Goal: Information Seeking & Learning: Learn about a topic

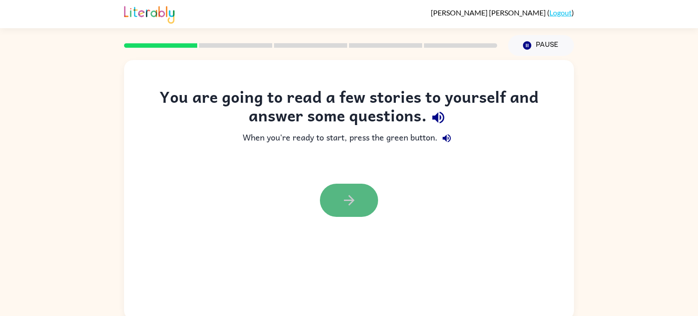
click at [367, 194] on button "button" at bounding box center [349, 200] width 58 height 33
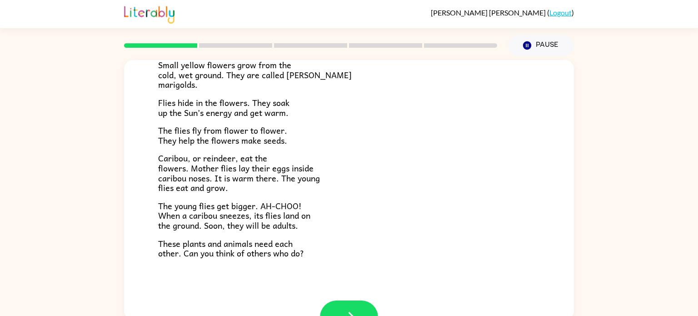
scroll to position [187, 0]
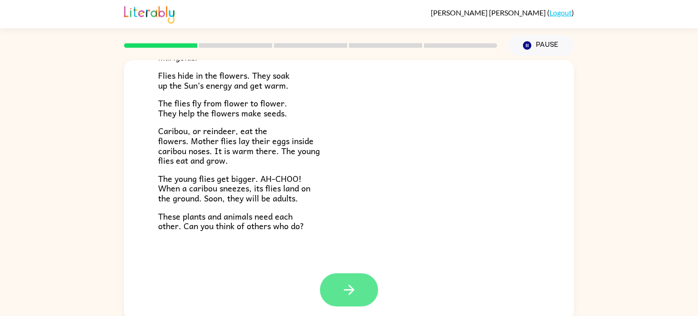
click at [366, 291] on button "button" at bounding box center [349, 289] width 58 height 33
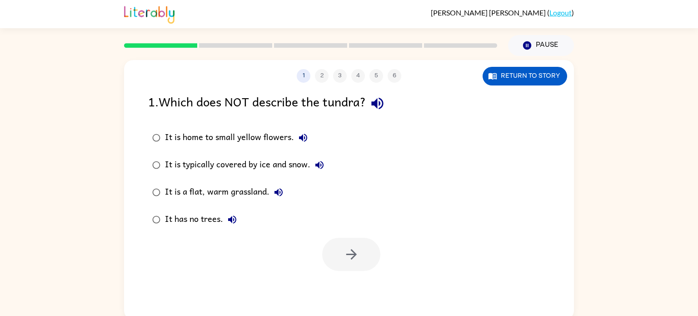
click at [293, 135] on div "It is home to small yellow flowers." at bounding box center [238, 138] width 147 height 18
click at [342, 264] on button "button" at bounding box center [351, 254] width 58 height 33
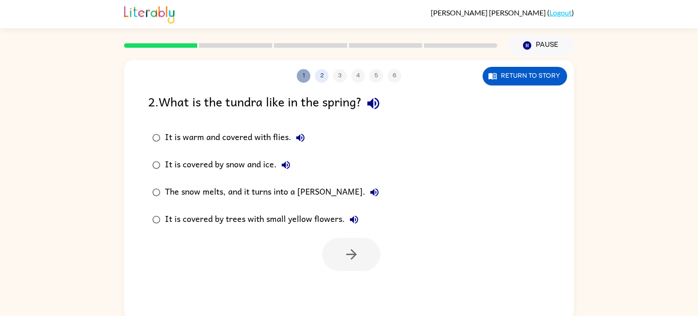
click at [305, 74] on button "1" at bounding box center [304, 76] width 14 height 14
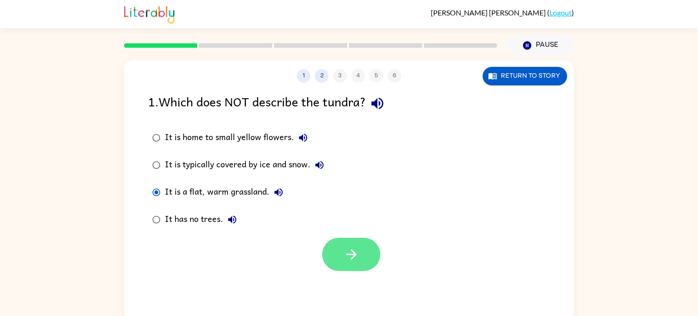
click at [351, 250] on icon "button" at bounding box center [351, 254] width 10 height 10
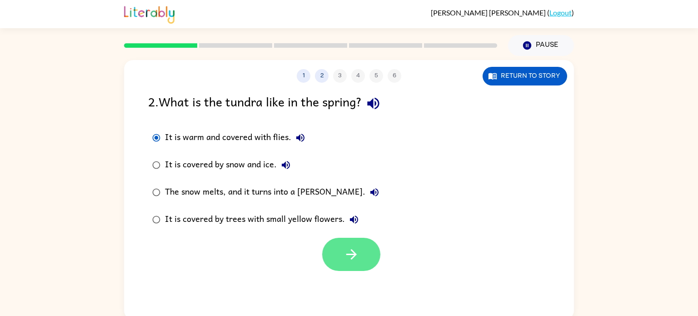
click at [349, 254] on icon "button" at bounding box center [352, 254] width 16 height 16
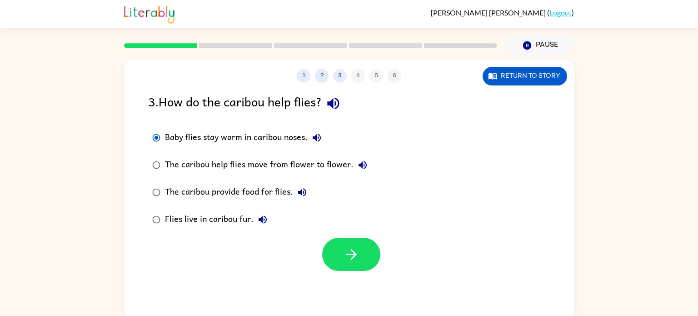
click at [326, 181] on label "The caribou provide food for flies." at bounding box center [259, 192] width 233 height 27
click at [335, 261] on button "button" at bounding box center [351, 254] width 58 height 33
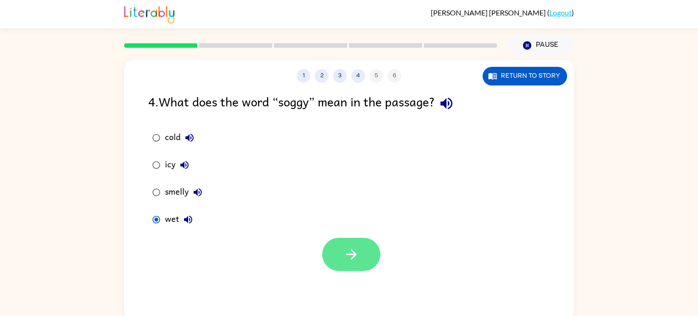
click at [345, 257] on icon "button" at bounding box center [352, 254] width 16 height 16
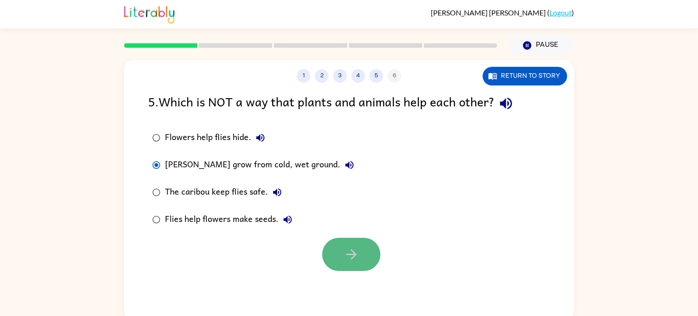
click at [347, 247] on icon "button" at bounding box center [352, 254] width 16 height 16
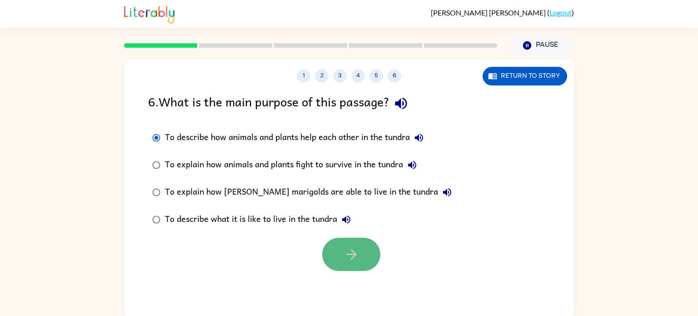
click at [349, 258] on icon "button" at bounding box center [352, 254] width 16 height 16
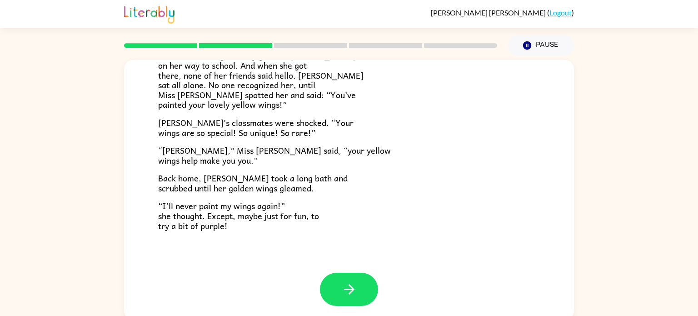
scroll to position [254, 0]
click at [364, 291] on button "button" at bounding box center [349, 289] width 58 height 33
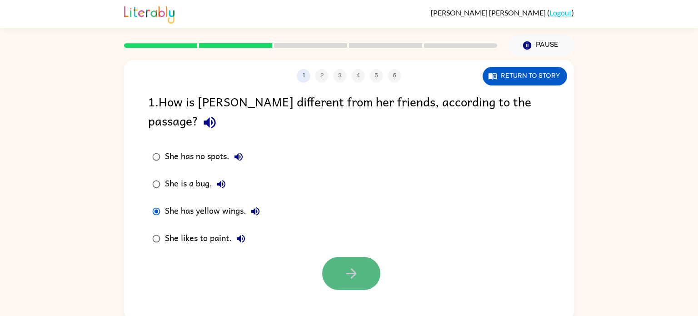
click at [378, 257] on button "button" at bounding box center [351, 273] width 58 height 33
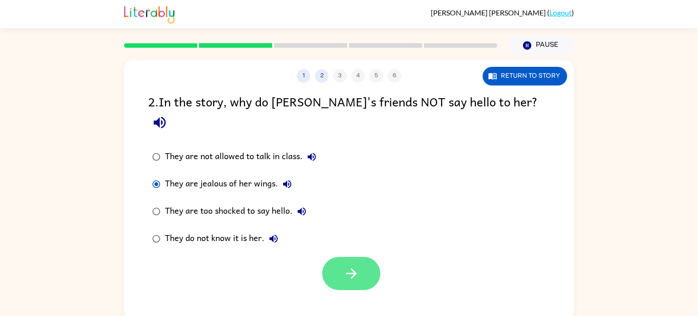
click at [341, 257] on button "button" at bounding box center [351, 273] width 58 height 33
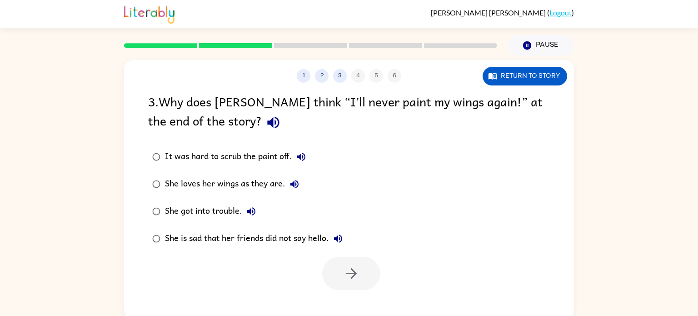
click at [164, 196] on label "She loves her wings as they are." at bounding box center [247, 183] width 209 height 27
click at [356, 288] on button "button" at bounding box center [351, 273] width 58 height 33
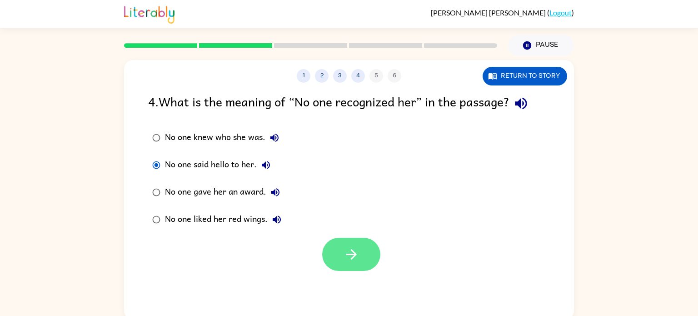
click at [341, 239] on button "button" at bounding box center [351, 254] width 58 height 33
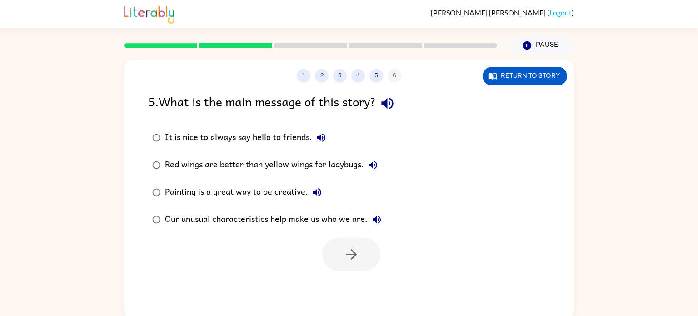
click at [171, 145] on div "It is nice to always say hello to friends." at bounding box center [247, 138] width 165 height 18
click at [371, 255] on button "button" at bounding box center [351, 254] width 58 height 33
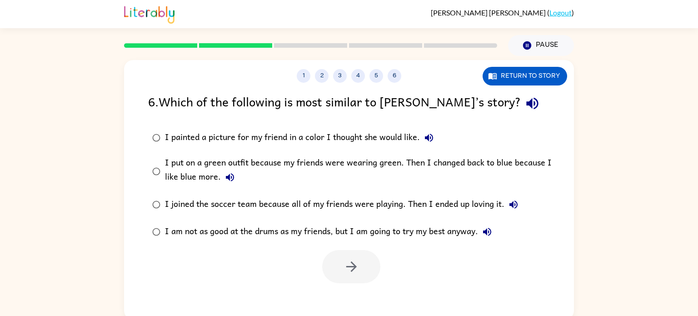
click at [350, 213] on div "I joined the soccer team because all of my friends were playing. Then I ended u…" at bounding box center [344, 204] width 358 height 18
click at [396, 73] on button "6" at bounding box center [395, 76] width 14 height 14
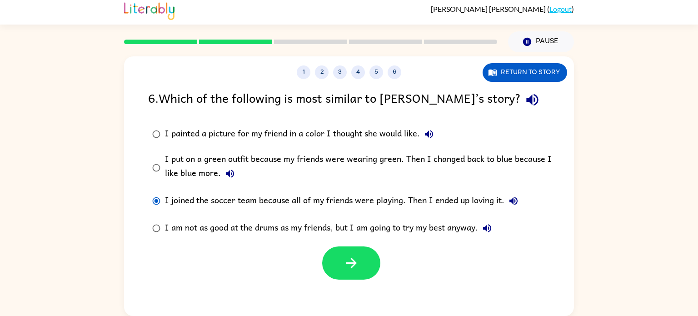
click at [307, 135] on div "I painted a picture for my friend in a color I thought she would like." at bounding box center [301, 134] width 273 height 18
click at [310, 134] on div "I painted a picture for my friend in a color I thought she would like." at bounding box center [301, 134] width 273 height 18
click at [310, 131] on div "I painted a picture for my friend in a color I thought she would like." at bounding box center [301, 134] width 273 height 18
click at [347, 273] on button "button" at bounding box center [351, 262] width 58 height 33
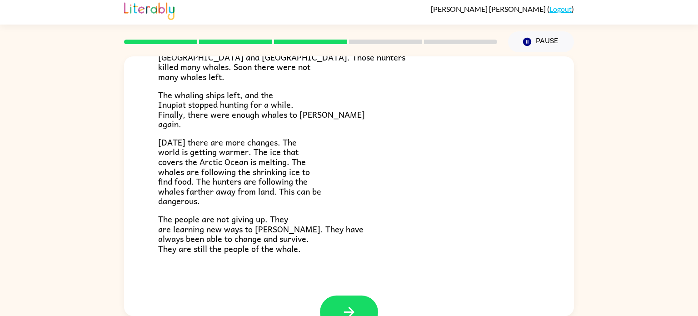
scroll to position [306, 0]
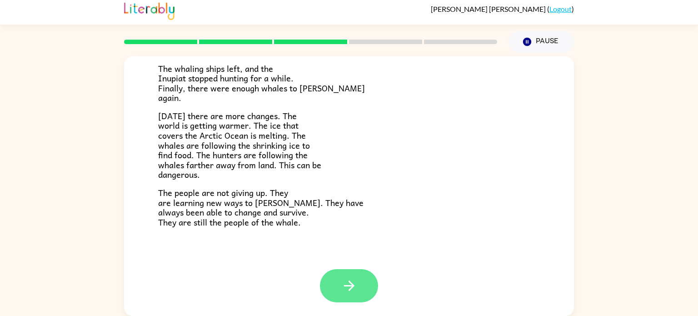
click at [363, 293] on button "button" at bounding box center [349, 285] width 58 height 33
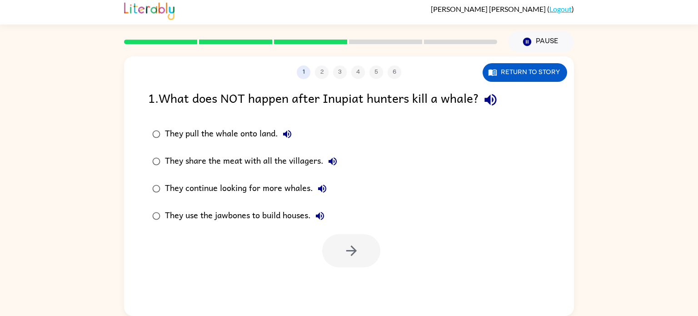
scroll to position [0, 0]
click at [247, 143] on label "They pull the whale onto land." at bounding box center [244, 133] width 203 height 27
click at [351, 262] on button "button" at bounding box center [351, 250] width 58 height 33
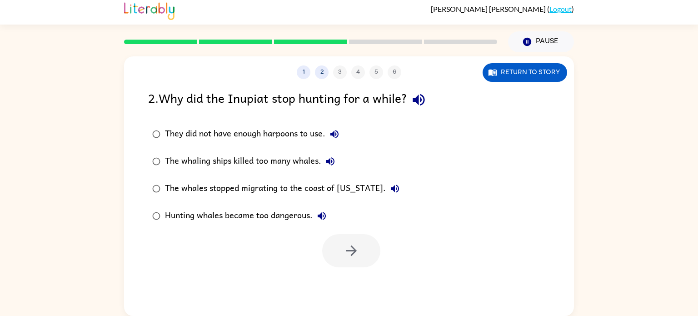
click at [284, 214] on div "Hunting whales became too dangerous." at bounding box center [248, 216] width 166 height 18
click at [345, 262] on button "button" at bounding box center [351, 250] width 58 height 33
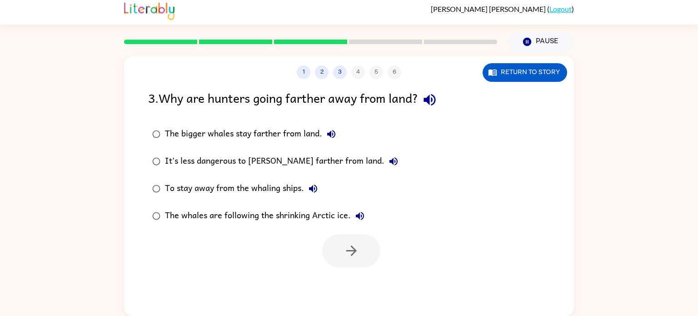
click at [326, 142] on div "The bigger whales stay farther from land." at bounding box center [252, 134] width 175 height 18
click at [352, 243] on icon "button" at bounding box center [352, 251] width 16 height 16
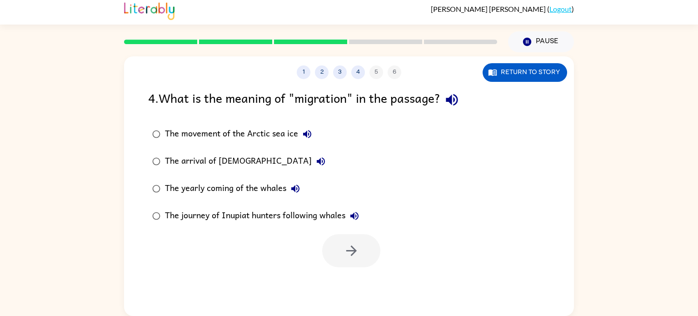
click at [363, 218] on button "The journey of Inupiat hunters following whales" at bounding box center [354, 216] width 18 height 18
click at [312, 225] on div "The journey of Inupiat hunters following whales" at bounding box center [264, 216] width 199 height 18
click at [356, 244] on icon "button" at bounding box center [352, 251] width 16 height 16
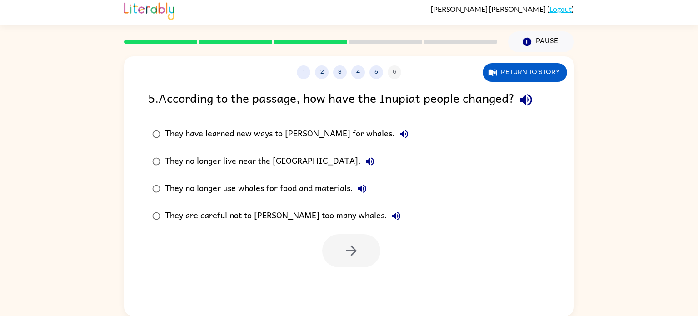
click at [315, 163] on div "They no longer live near the [GEOGRAPHIC_DATA]." at bounding box center [272, 161] width 214 height 18
click at [359, 240] on button "button" at bounding box center [351, 250] width 58 height 33
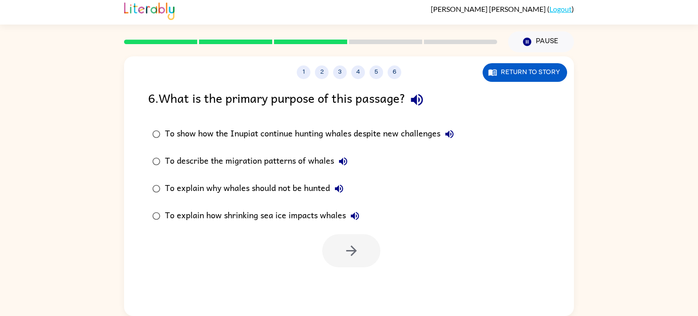
click at [315, 139] on div "To show how the Inupiat continue hunting whales despite new challenges" at bounding box center [312, 134] width 294 height 18
click at [351, 253] on icon "button" at bounding box center [352, 251] width 16 height 16
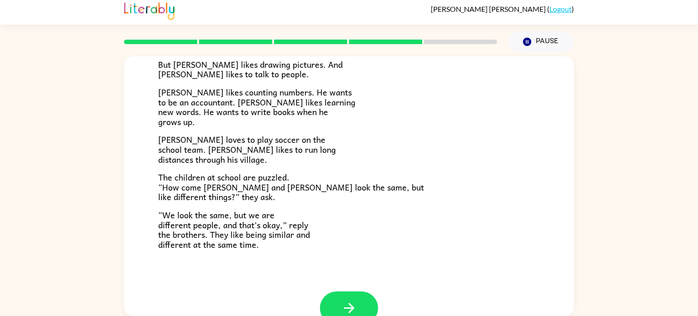
scroll to position [178, 0]
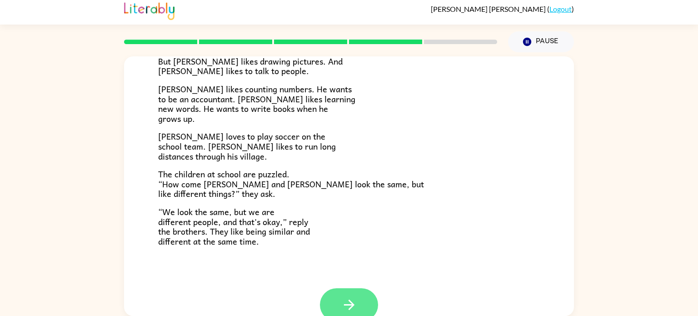
click at [376, 303] on button "button" at bounding box center [349, 304] width 58 height 33
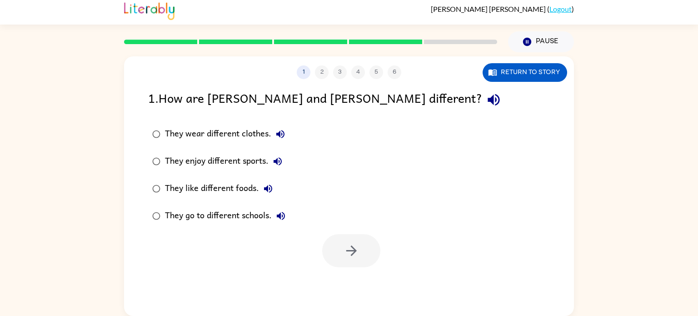
click at [256, 164] on div "They enjoy different sports." at bounding box center [226, 161] width 122 height 18
click at [344, 265] on button "button" at bounding box center [351, 250] width 58 height 33
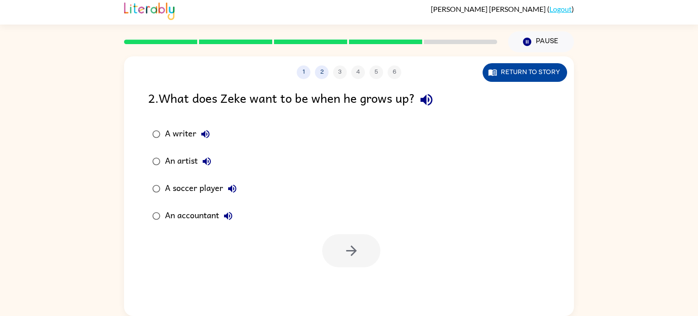
click at [542, 70] on button "Return to story" at bounding box center [525, 72] width 85 height 19
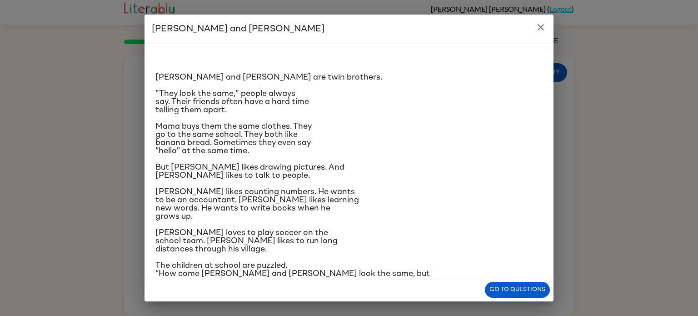
click at [548, 26] on button "close" at bounding box center [541, 27] width 18 height 18
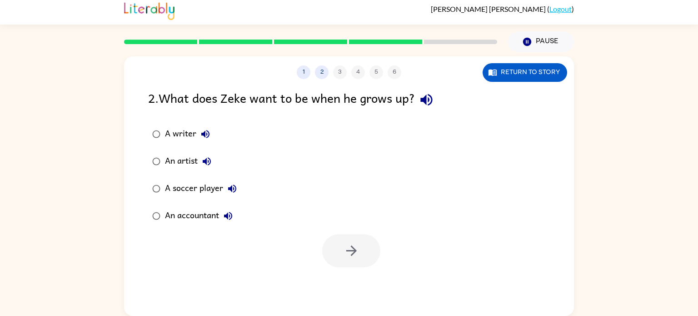
click at [256, 189] on div "A writer An artist A soccer player An accountant" at bounding box center [361, 174] width 426 height 109
click at [182, 196] on div "A soccer player" at bounding box center [203, 189] width 76 height 18
click at [361, 260] on button "button" at bounding box center [351, 250] width 58 height 33
click at [189, 215] on div "Confused" at bounding box center [191, 216] width 53 height 18
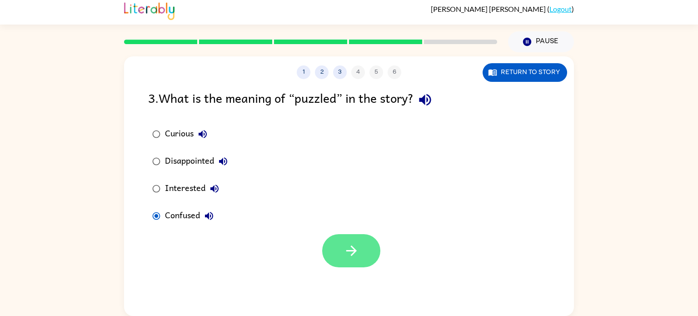
click at [353, 251] on icon "button" at bounding box center [351, 250] width 10 height 10
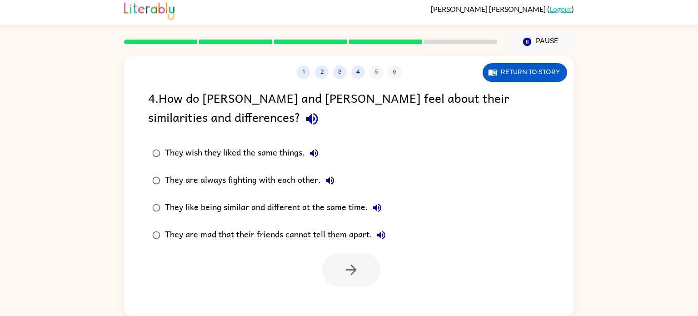
click at [307, 203] on div "They like being similar and different at the same time." at bounding box center [275, 208] width 221 height 18
click at [356, 265] on icon "button" at bounding box center [352, 270] width 16 height 16
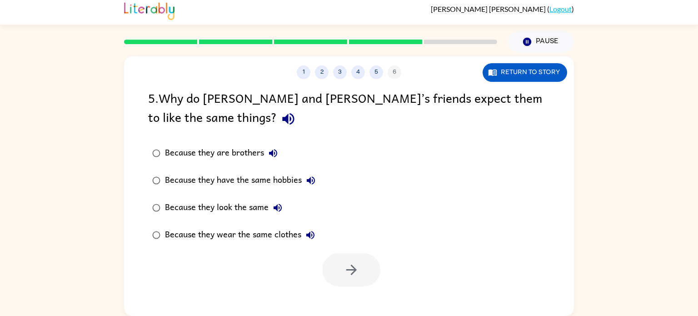
click at [270, 205] on button "Because they look the same" at bounding box center [278, 208] width 18 height 18
click at [215, 208] on div "Because they look the same" at bounding box center [226, 208] width 122 height 18
click at [366, 277] on button "button" at bounding box center [351, 269] width 58 height 33
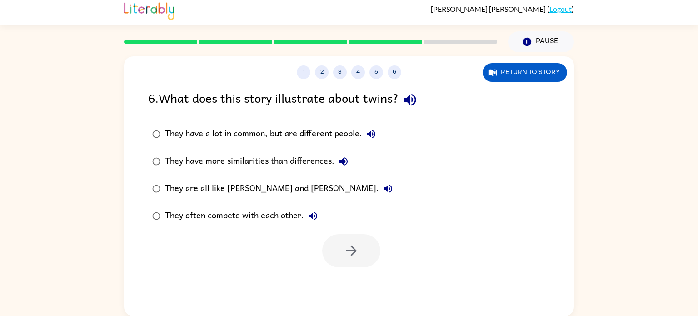
click at [331, 142] on div "They have a lot in common, but are different people." at bounding box center [272, 134] width 215 height 18
click at [308, 167] on div "They have more similarities than differences." at bounding box center [259, 161] width 188 height 18
click at [322, 125] on div "They have a lot in common, but are different people." at bounding box center [272, 134] width 215 height 18
click at [312, 127] on div "They have a lot in common, but are different people." at bounding box center [272, 134] width 215 height 18
click at [366, 265] on button "button" at bounding box center [351, 250] width 58 height 33
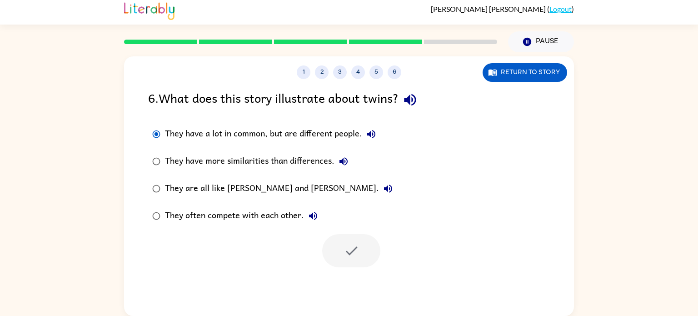
click at [355, 245] on div at bounding box center [351, 250] width 58 height 33
